Goal: Task Accomplishment & Management: Use online tool/utility

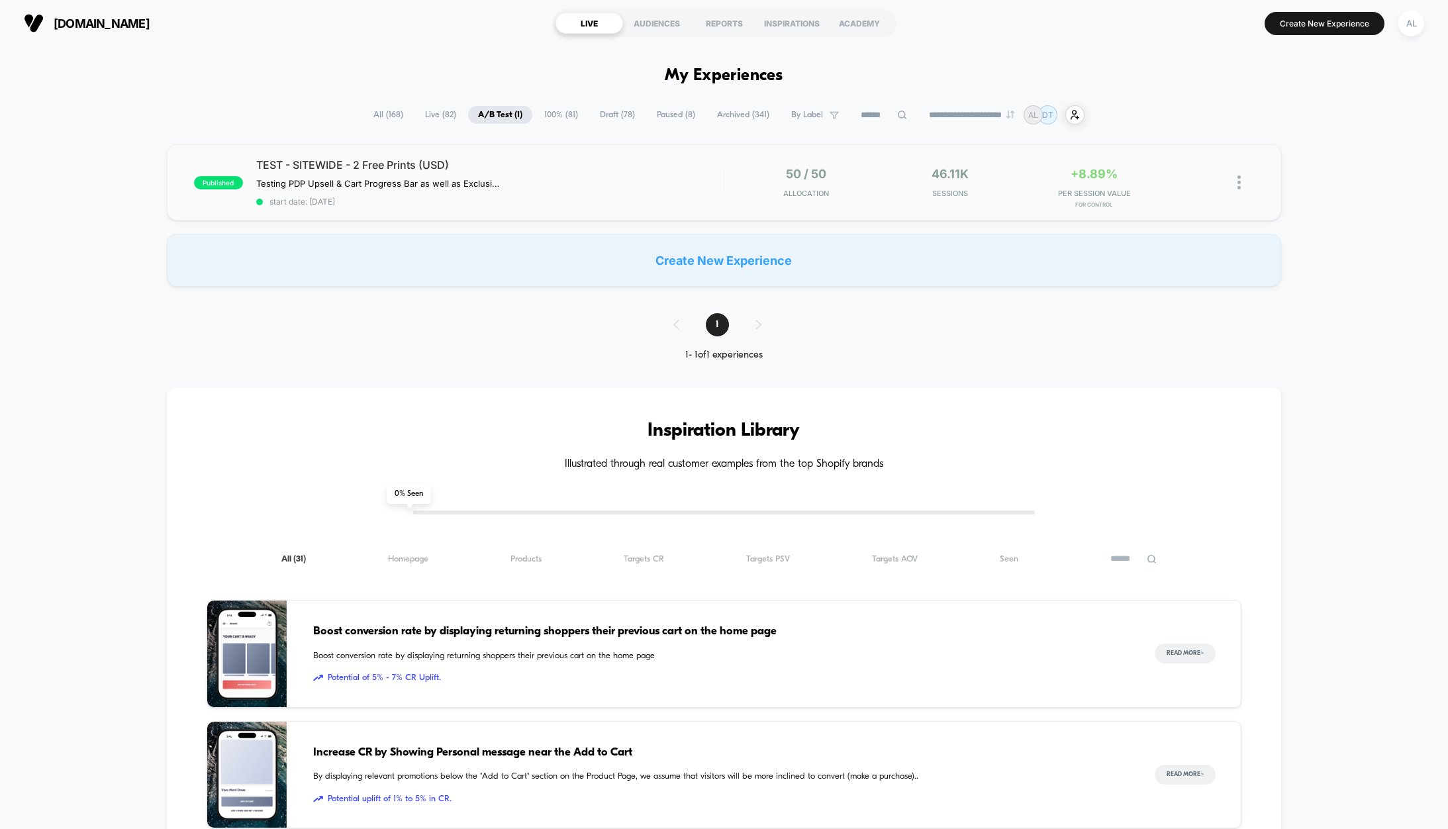
click at [651, 156] on div "published TEST - SITEWIDE - 2 Free Prints (USD) Testing PDP Upsell & Cart Progr…" at bounding box center [724, 182] width 1115 height 76
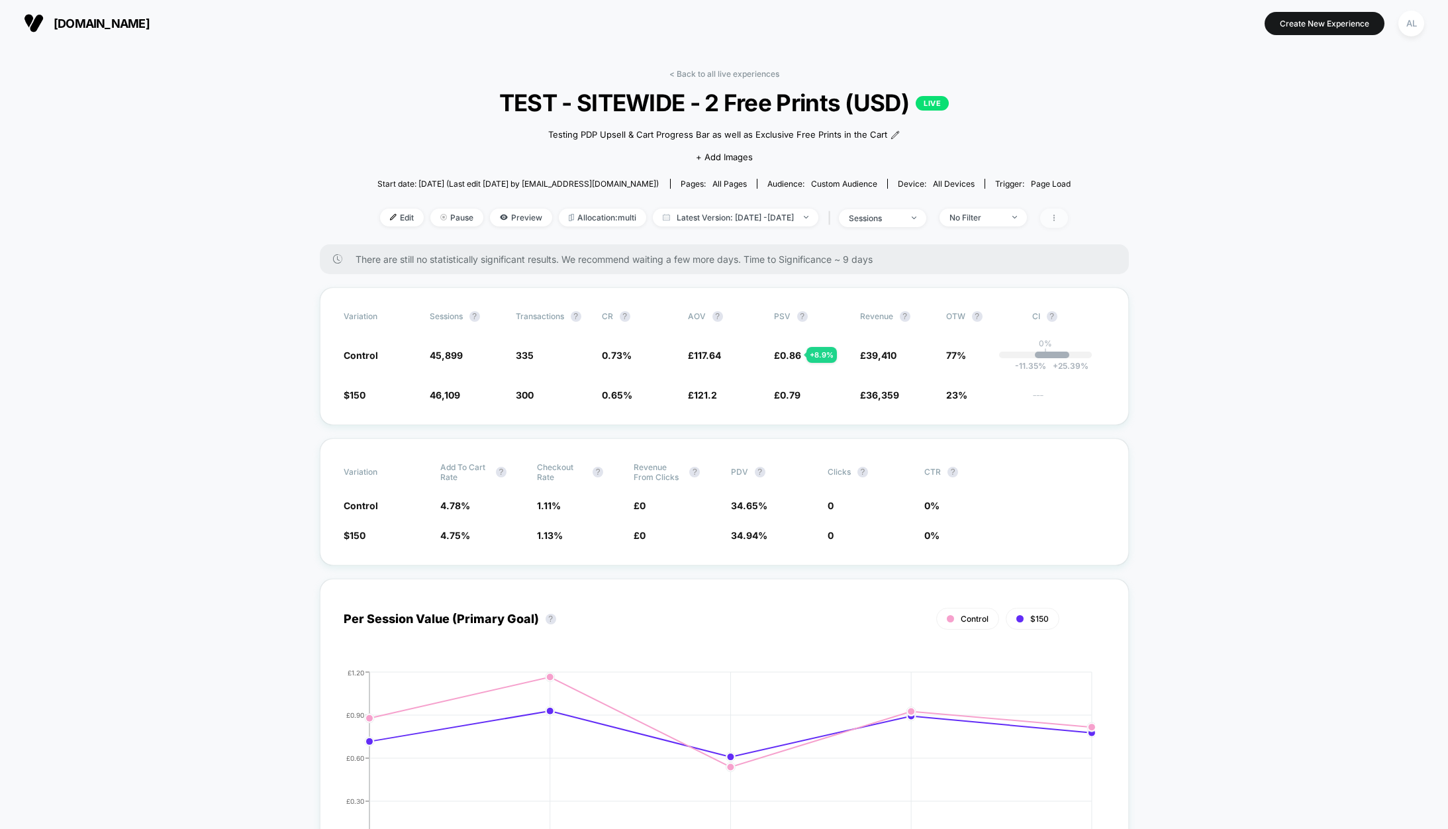
click at [1068, 220] on span at bounding box center [1054, 218] width 28 height 19
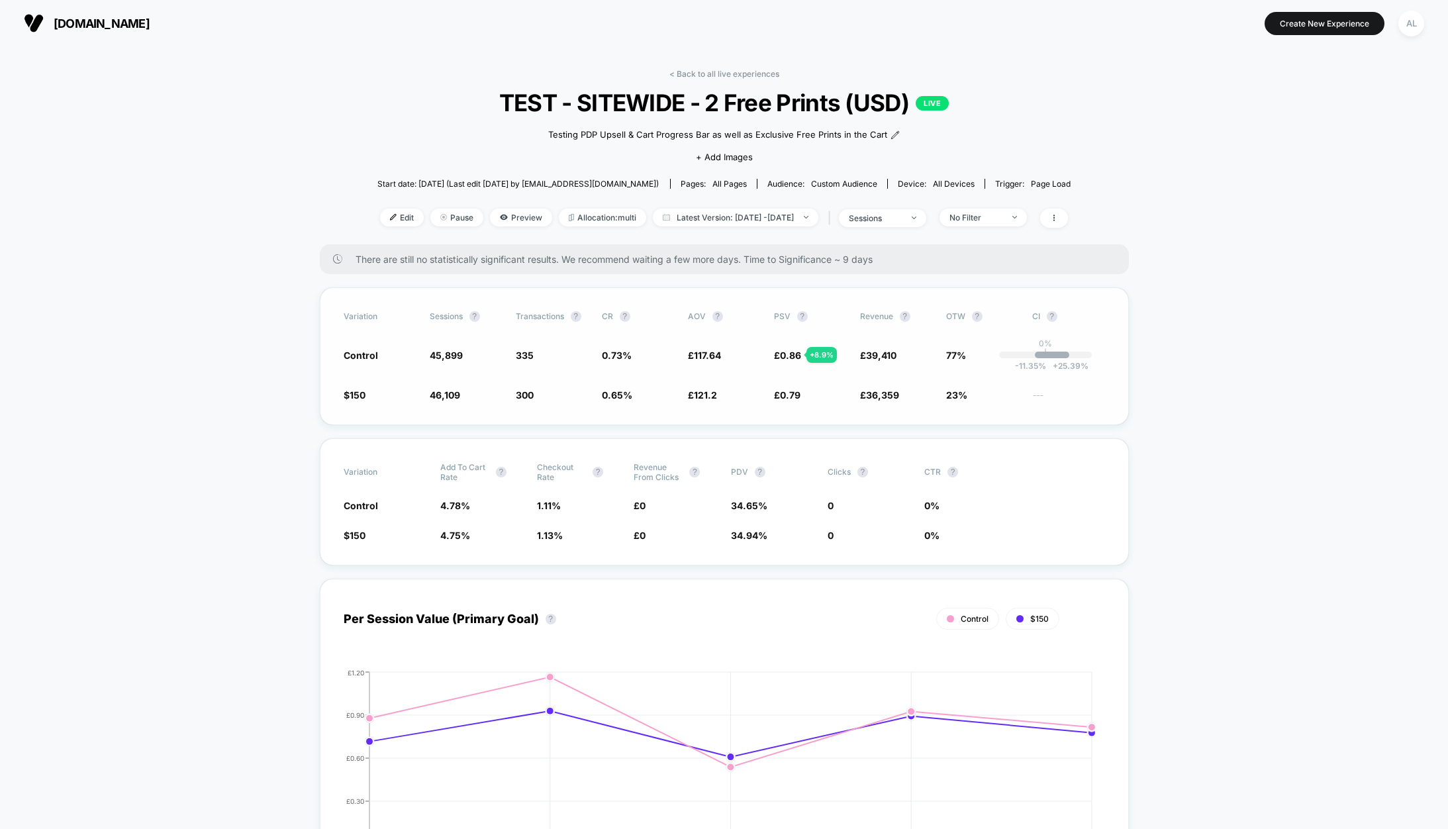
click at [702, 398] on span "121.2" at bounding box center [705, 394] width 23 height 11
click at [620, 399] on span "0.65 %" at bounding box center [617, 394] width 30 height 11
click at [380, 218] on span "Edit" at bounding box center [402, 218] width 44 height 18
